Goal: Find specific page/section: Find specific page/section

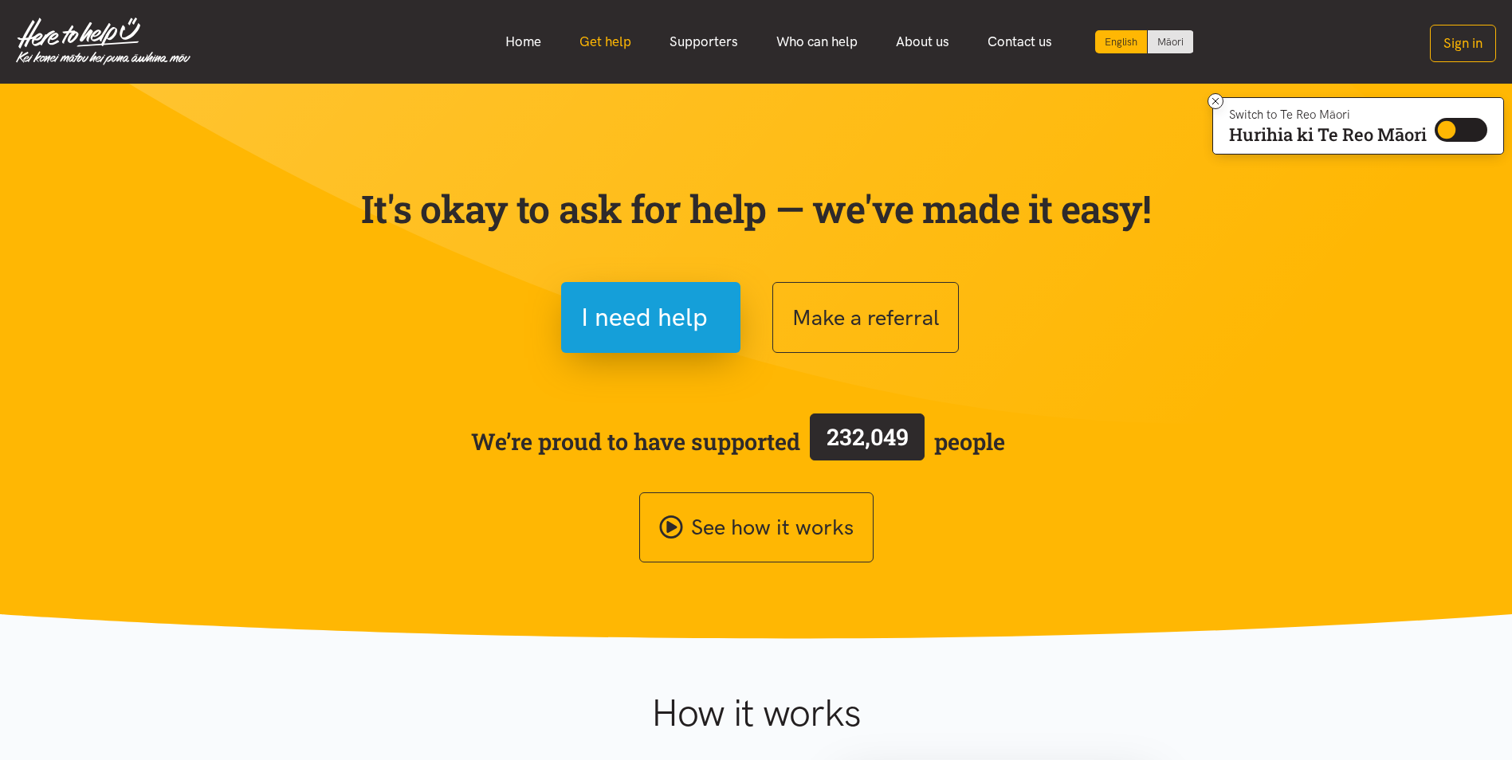
click at [594, 36] on link "Get help" at bounding box center [605, 42] width 90 height 34
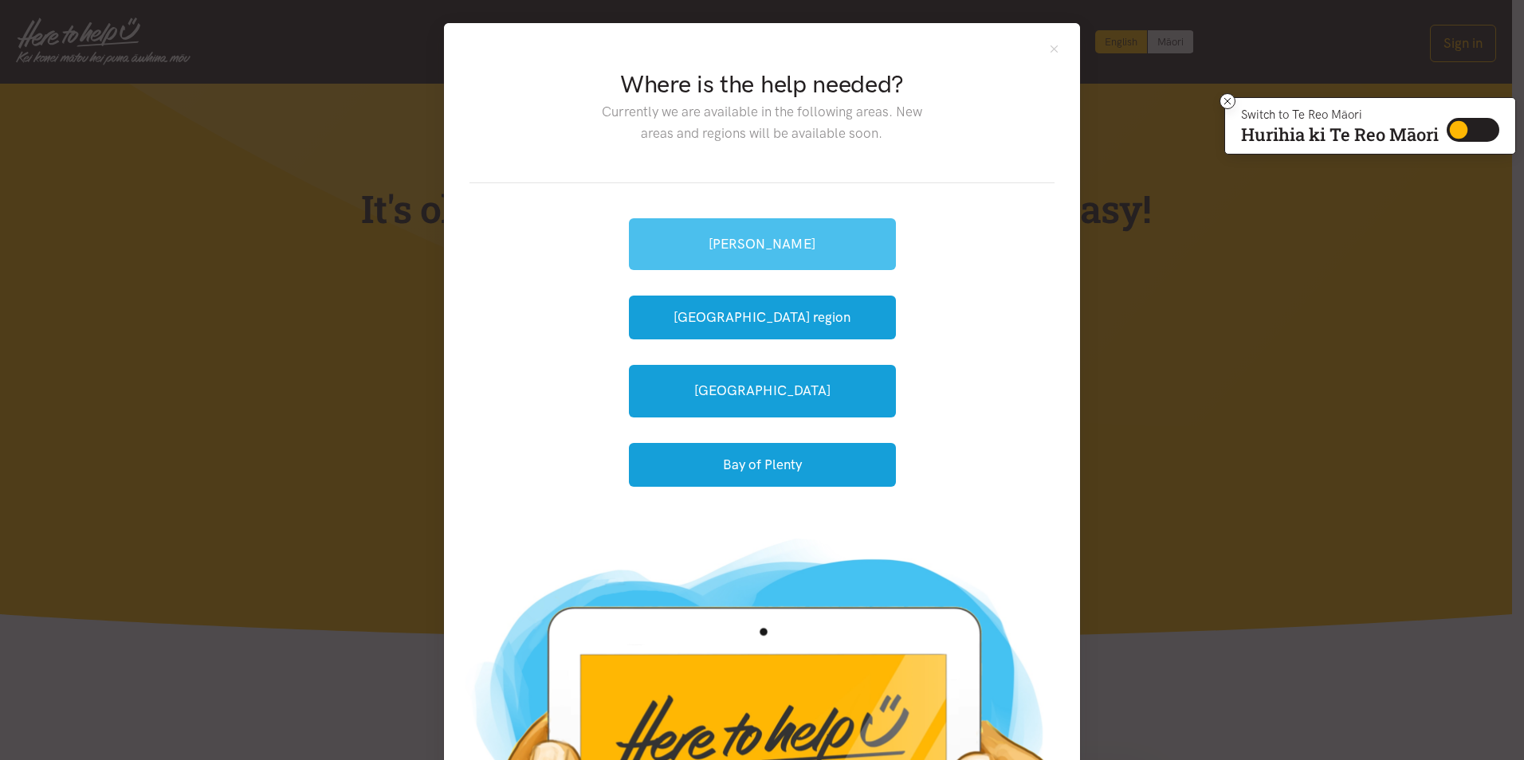
click at [846, 241] on link "[PERSON_NAME]" at bounding box center [762, 244] width 267 height 52
